Goal: Find specific page/section: Find specific page/section

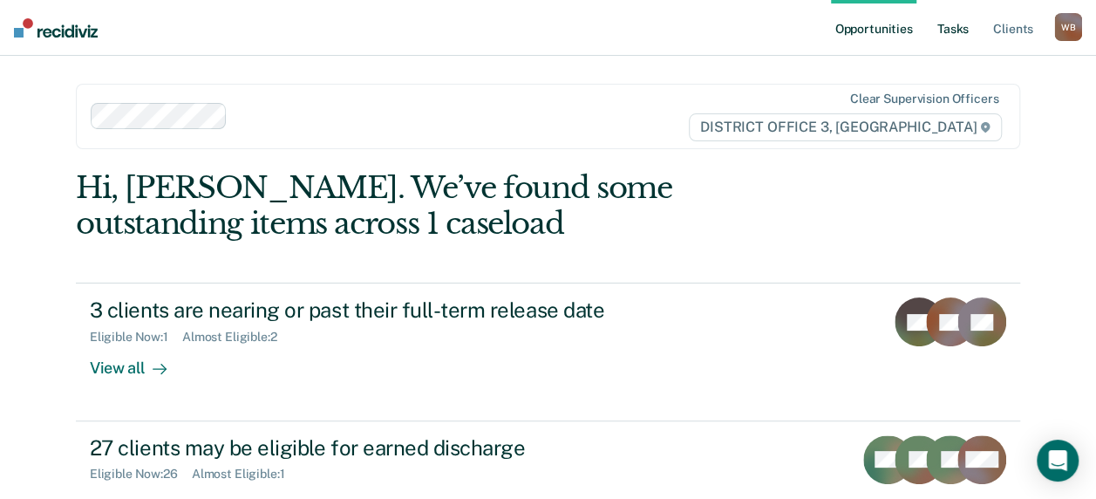
click at [955, 25] on link "Tasks" at bounding box center [953, 28] width 38 height 56
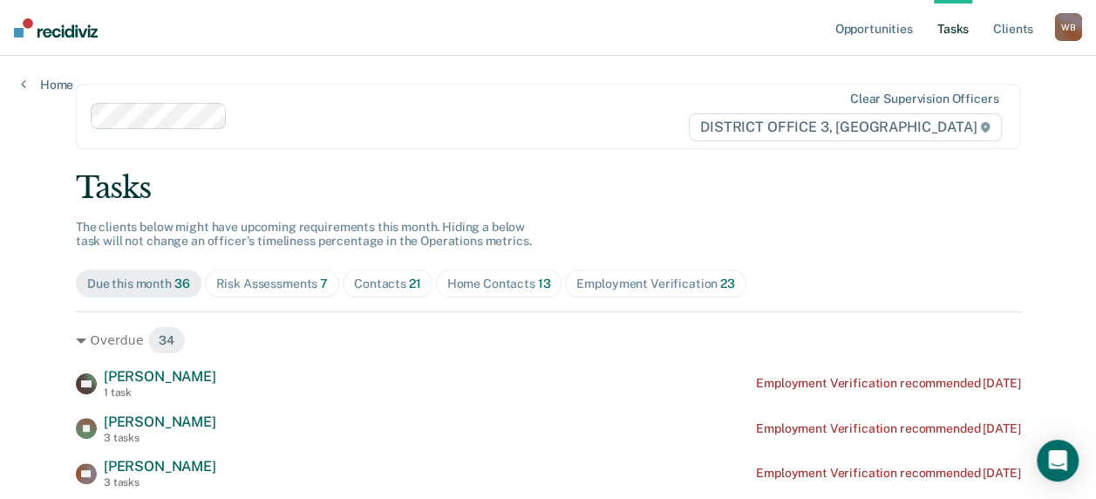
click at [274, 275] on span "Risk Assessments 7" at bounding box center [272, 284] width 135 height 28
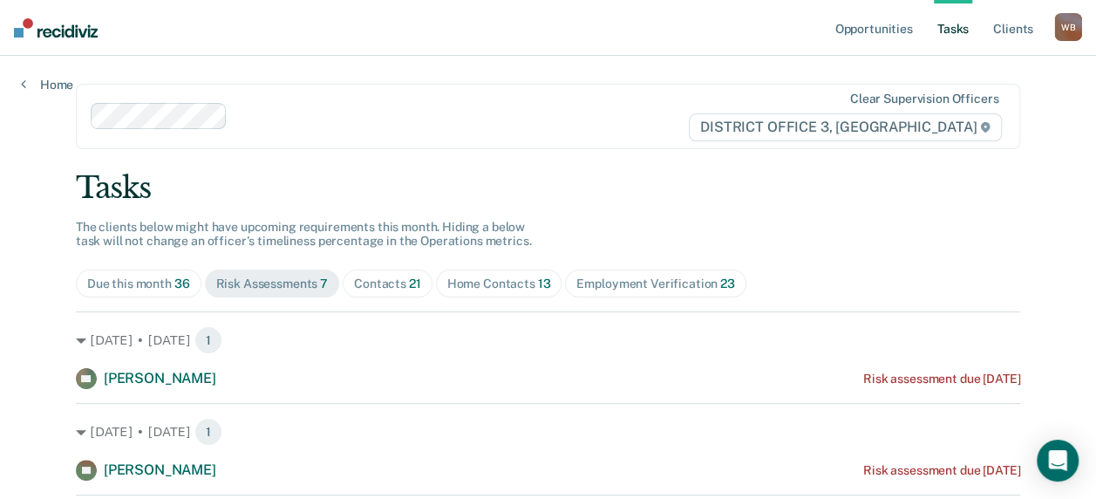
click at [493, 279] on div "Home Contacts 13" at bounding box center [499, 284] width 104 height 15
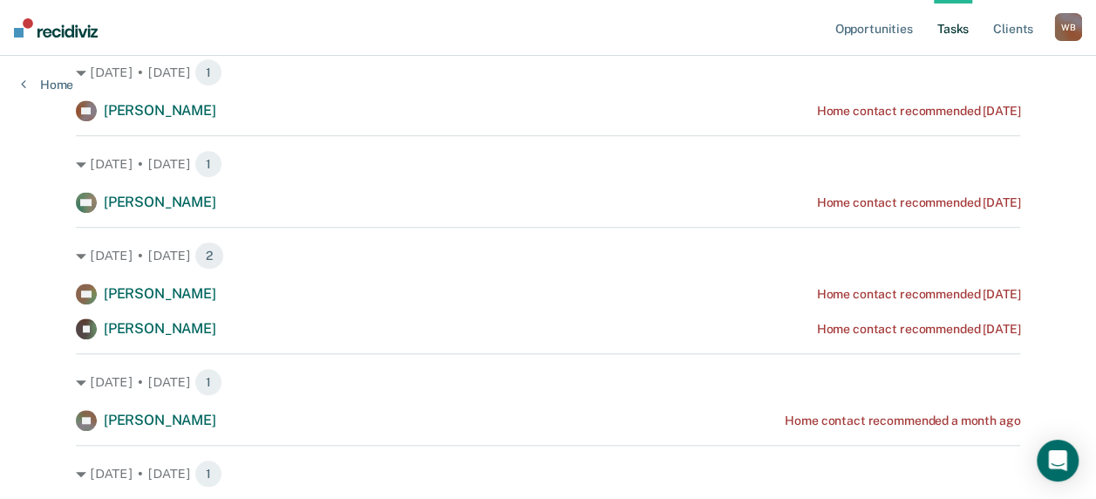
scroll to position [129, 0]
